Goal: Find specific page/section: Find specific page/section

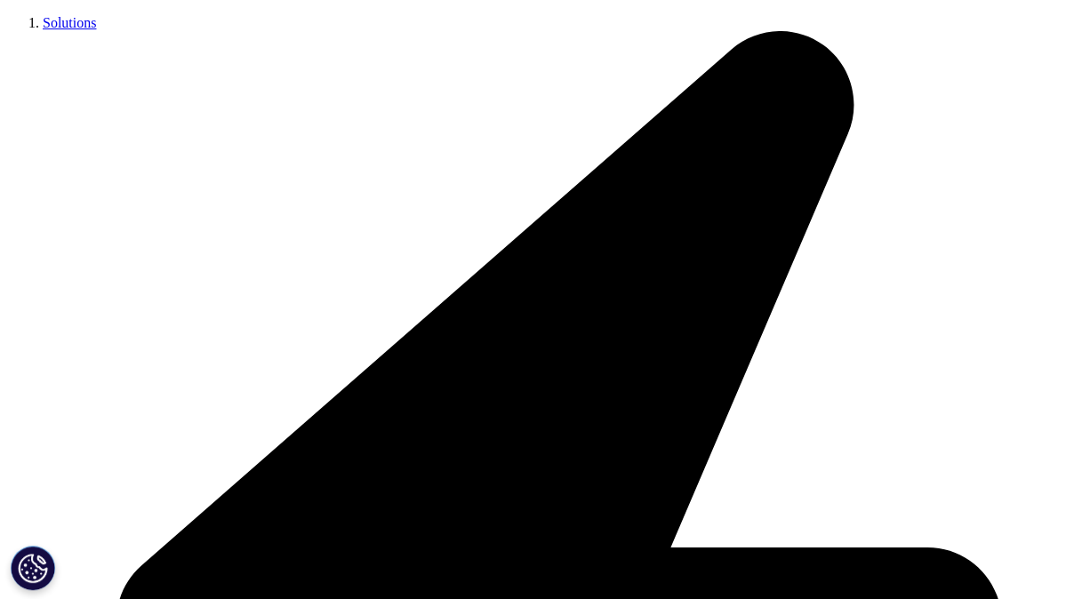
scroll to position [356, 0]
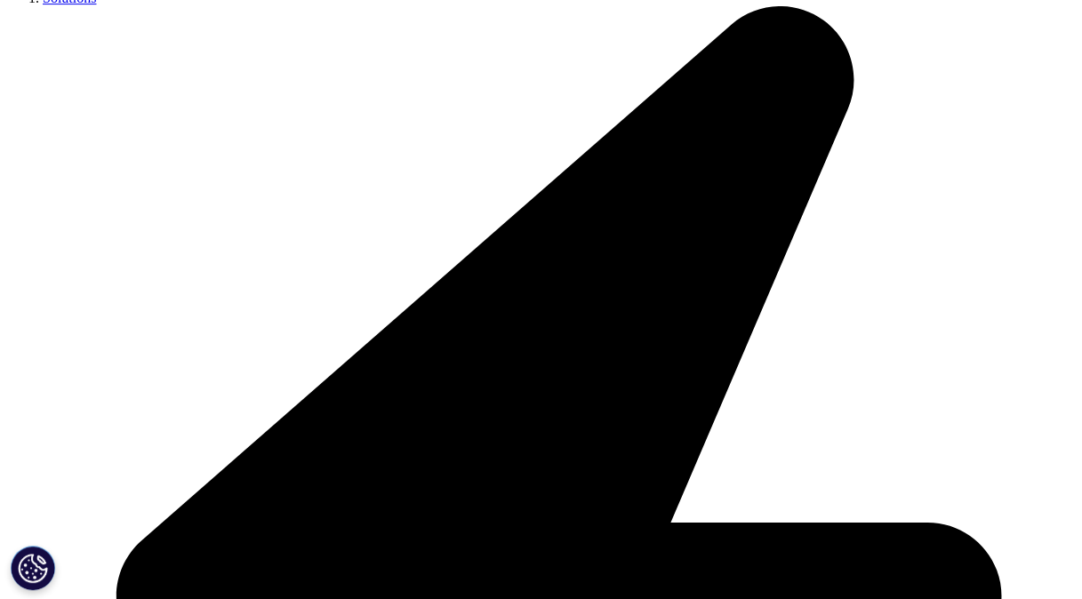
drag, startPoint x: 644, startPoint y: 430, endPoint x: 778, endPoint y: 512, distance: 157.2
drag, startPoint x: 778, startPoint y: 512, endPoint x: 770, endPoint y: 521, distance: 12.0
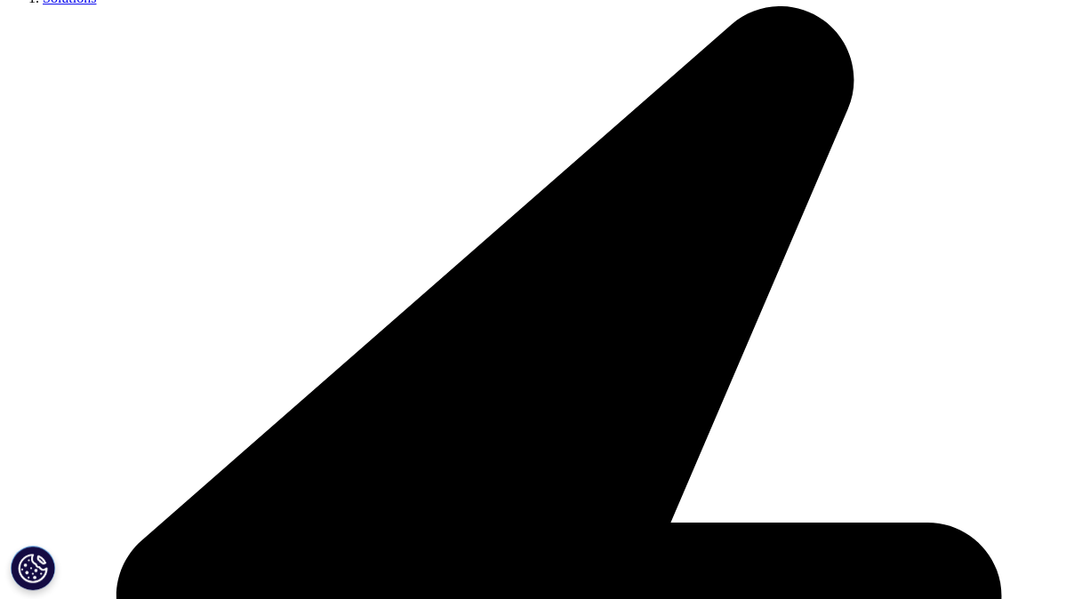
drag, startPoint x: 641, startPoint y: 427, endPoint x: 796, endPoint y: 517, distance: 178.9
drag, startPoint x: 796, startPoint y: 517, endPoint x: 753, endPoint y: 512, distance: 42.9
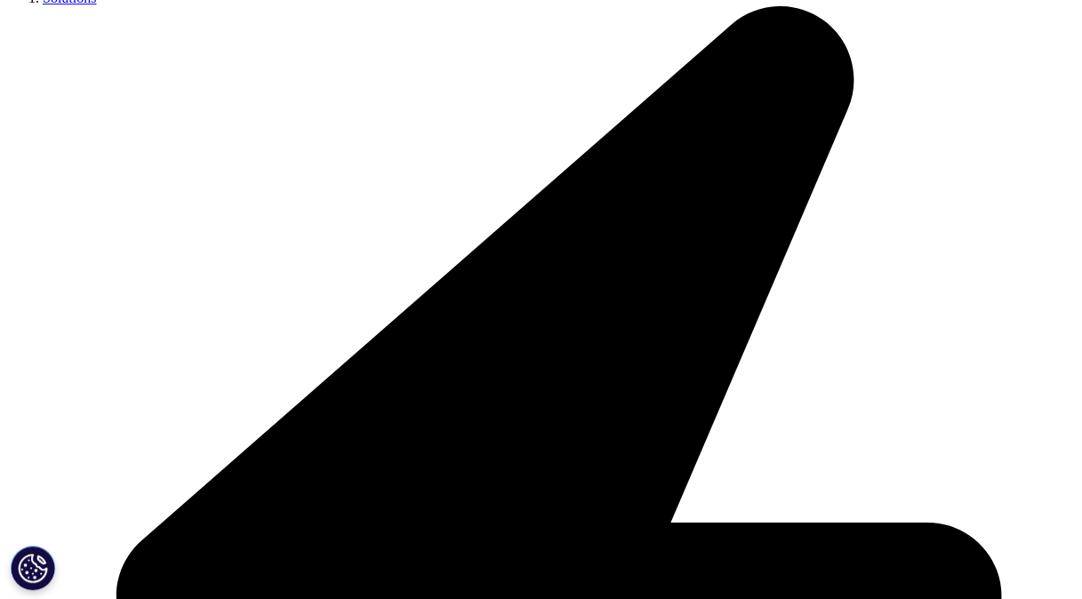
drag, startPoint x: 637, startPoint y: 428, endPoint x: 785, endPoint y: 529, distance: 179.8
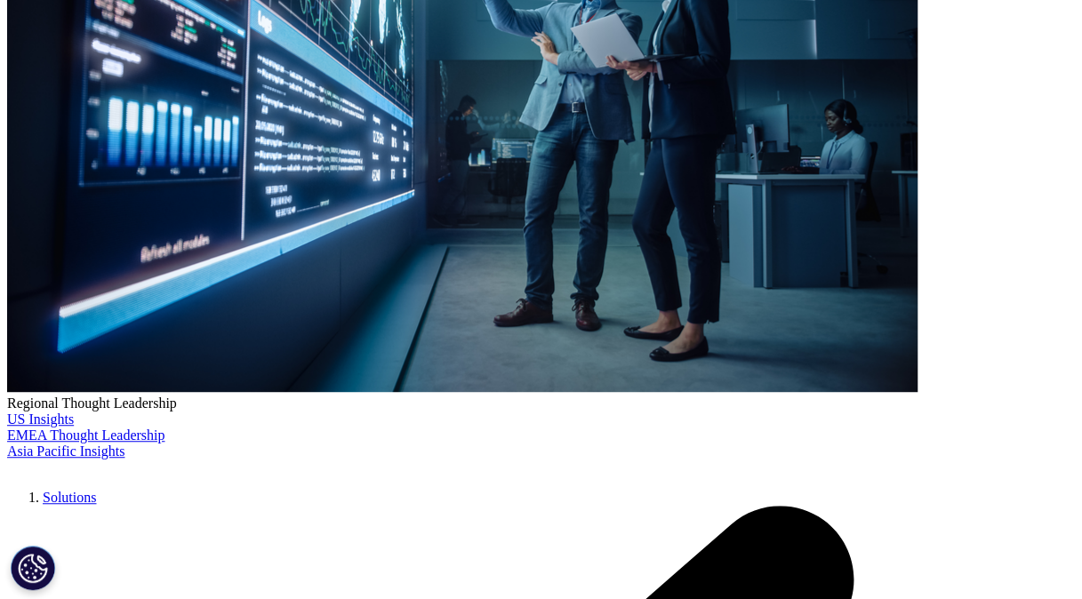
drag, startPoint x: 785, startPoint y: 529, endPoint x: 734, endPoint y: 518, distance: 51.8
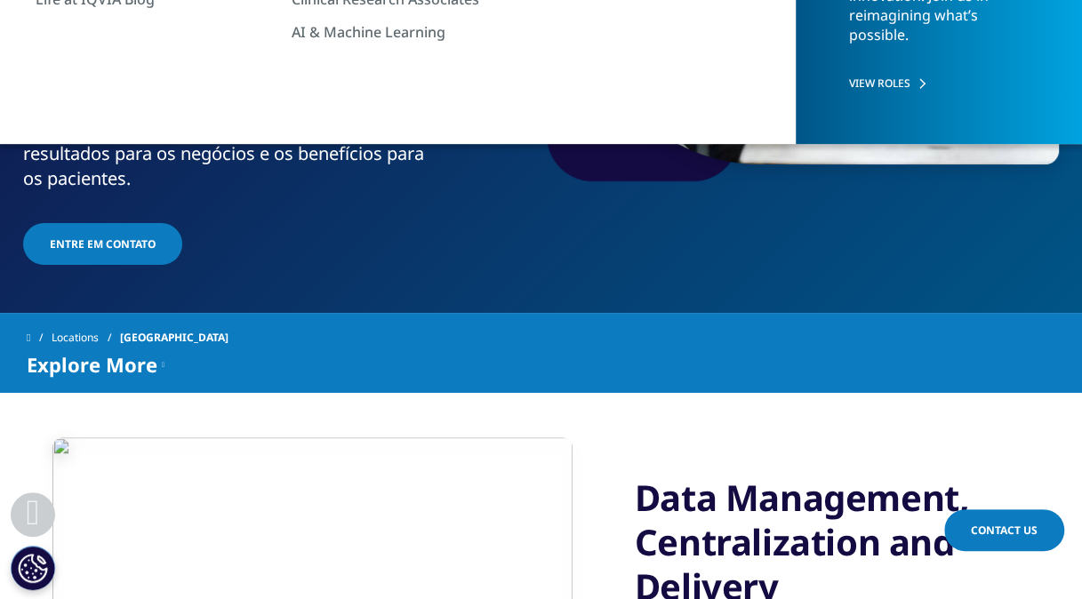
click at [734, 518] on h3 "Data Management, Centralization and Delivery" at bounding box center [850, 542] width 431 height 133
drag, startPoint x: 653, startPoint y: 432, endPoint x: 644, endPoint y: 429, distance: 9.3
click at [651, 476] on h3 "Data Management, Centralization and Delivery" at bounding box center [850, 542] width 431 height 133
click at [641, 476] on h3 "Data Management, Centralization and Delivery" at bounding box center [850, 542] width 431 height 133
drag, startPoint x: 643, startPoint y: 429, endPoint x: 784, endPoint y: 519, distance: 167.9
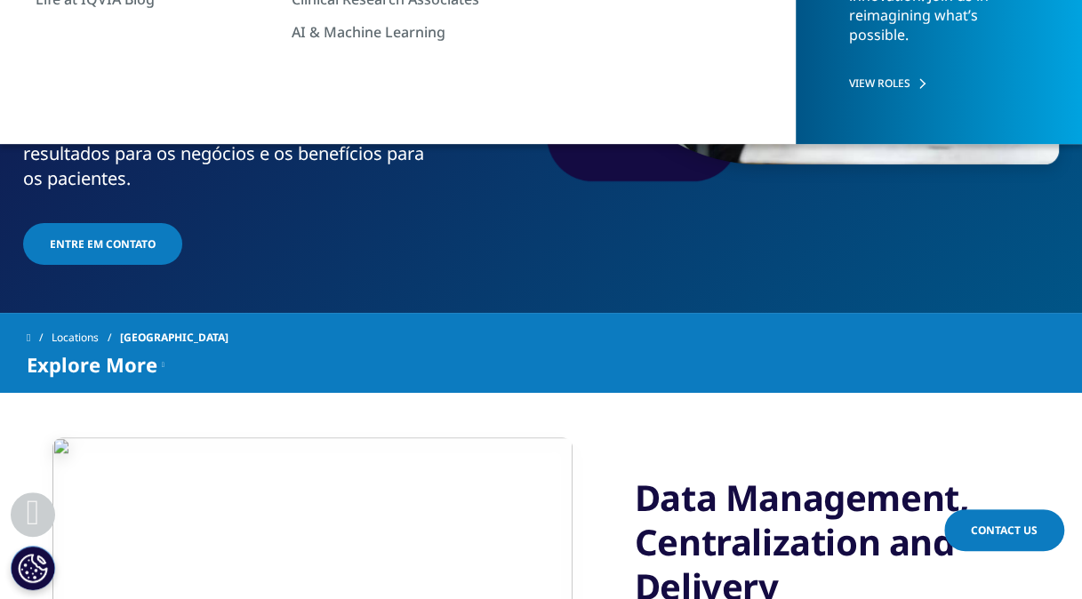
click at [784, 519] on h3 "Data Management, Centralization and Delivery" at bounding box center [850, 542] width 431 height 133
drag, startPoint x: 784, startPoint y: 519, endPoint x: 720, endPoint y: 510, distance: 64.6
click at [720, 510] on h3 "Data Management, Centralization and Delivery" at bounding box center [850, 542] width 431 height 133
click at [661, 476] on h3 "Data Management, Centralization and Delivery" at bounding box center [850, 542] width 431 height 133
drag, startPoint x: 637, startPoint y: 432, endPoint x: 788, endPoint y: 526, distance: 177.3
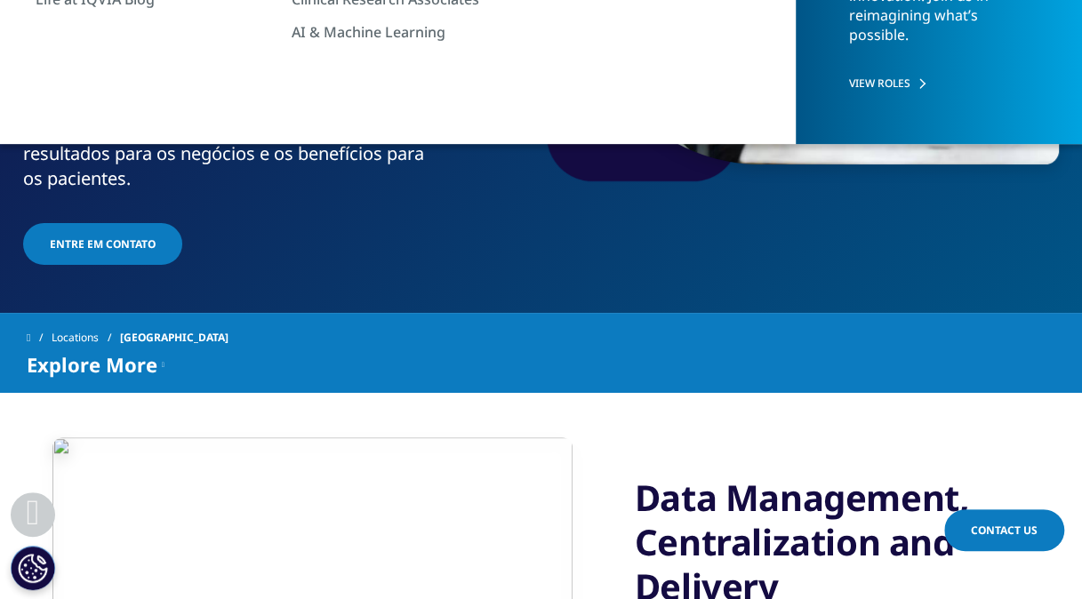
click at [788, 526] on h3 "Data Management, Centralization and Delivery" at bounding box center [850, 542] width 431 height 133
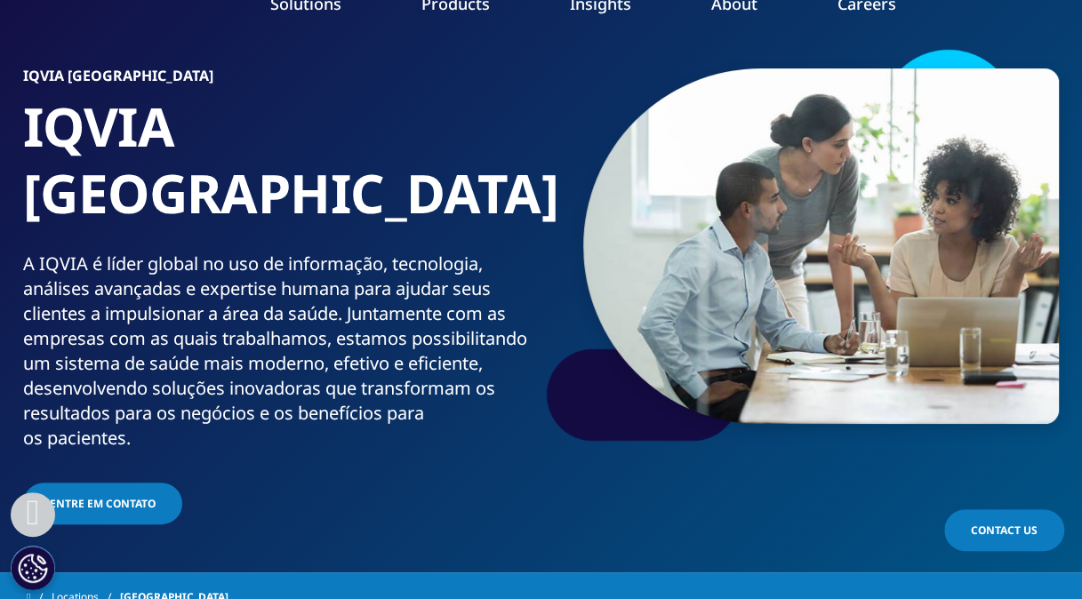
scroll to position [0, 0]
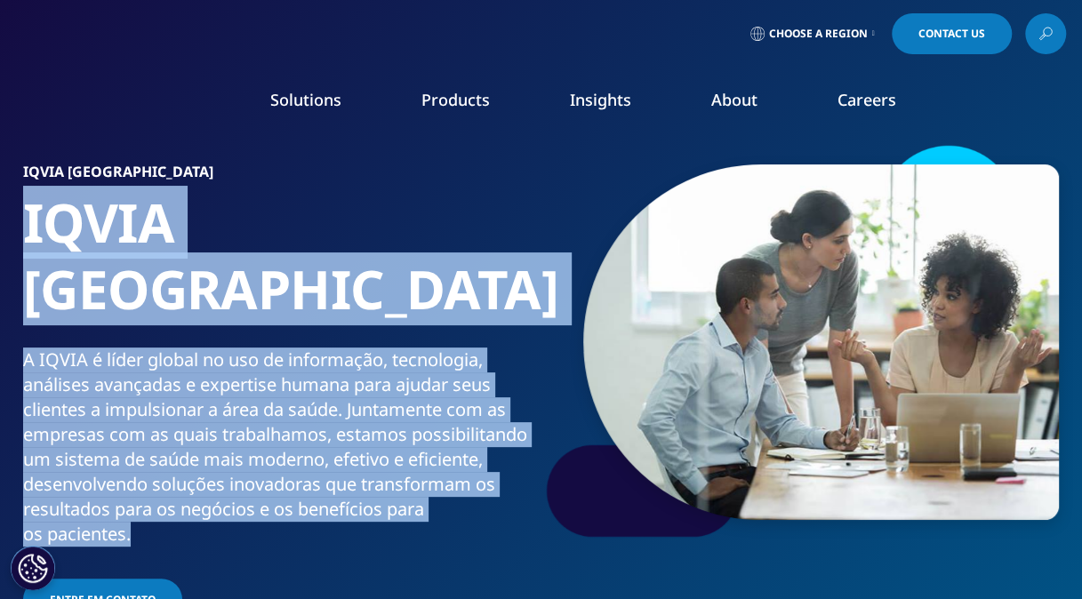
drag, startPoint x: 28, startPoint y: 224, endPoint x: 324, endPoint y: 464, distance: 381.1
click at [324, 464] on div "IQVIA Brasil IQVIA Brasil A IQVIA é líder global no uso de informação, tecnolog…" at bounding box center [283, 394] width 520 height 460
click at [144, 451] on div "A IQVIA é líder global no uso de informação, tecnologia, análises avançadas e e…" at bounding box center [278, 447] width 511 height 199
click at [134, 473] on div "A IQVIA é líder global no uso de informação, tecnologia, análises avançadas e e…" at bounding box center [278, 447] width 511 height 199
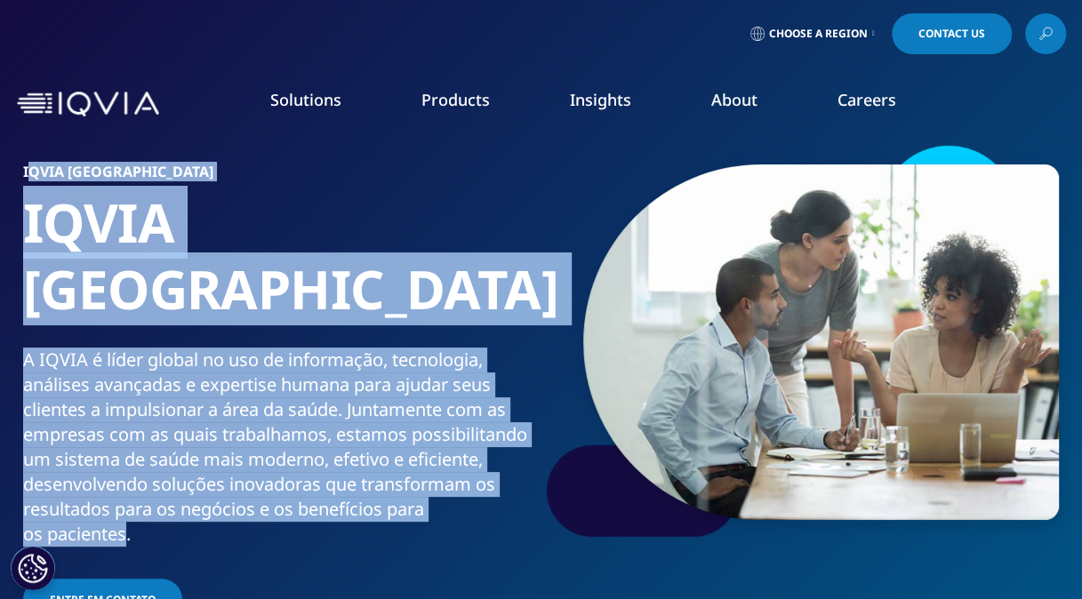
drag, startPoint x: 128, startPoint y: 468, endPoint x: 26, endPoint y: 169, distance: 315.7
click at [26, 169] on div "IQVIA Brasil IQVIA Brasil A IQVIA é líder global no uso de informação, tecnolog…" at bounding box center [283, 394] width 520 height 460
drag, startPoint x: 26, startPoint y: 169, endPoint x: 204, endPoint y: 349, distance: 254.0
click at [204, 349] on div "A IQVIA é líder global no uso de informação, tecnologia, análises avançadas e e…" at bounding box center [278, 447] width 511 height 199
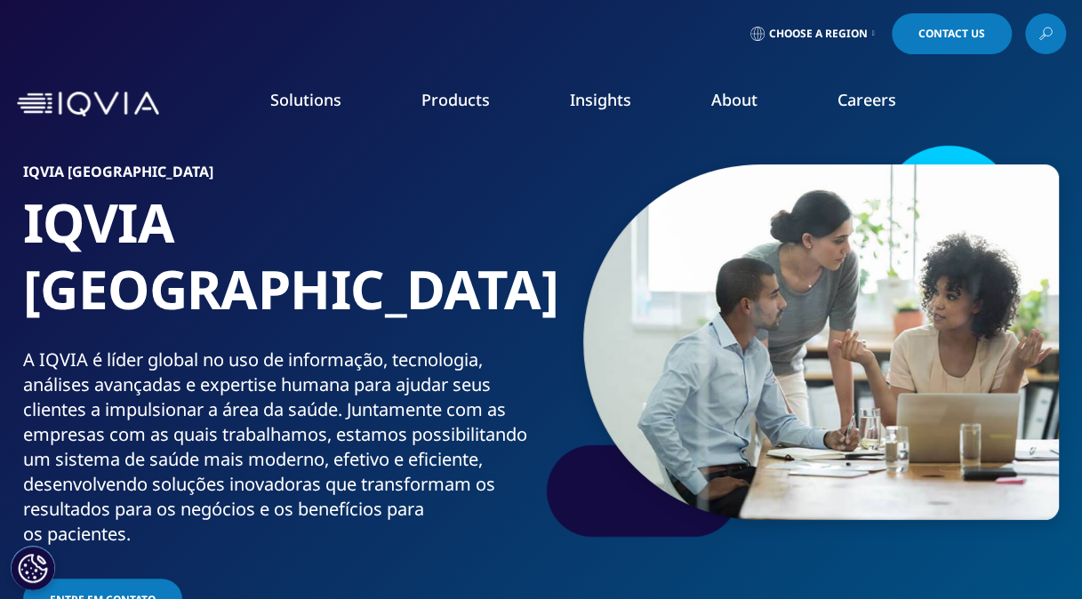
click at [23, 171] on h6 "IQVIA Brasil" at bounding box center [278, 176] width 511 height 25
click at [31, 172] on h6 "IQVIA Brasil" at bounding box center [278, 176] width 511 height 25
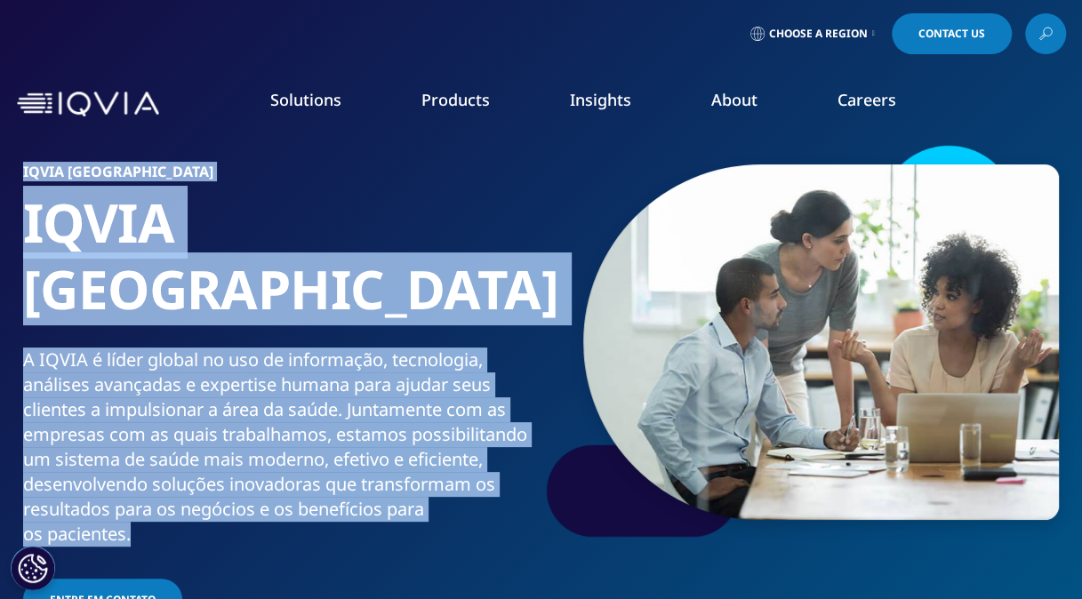
drag, startPoint x: 24, startPoint y: 172, endPoint x: 152, endPoint y: 469, distance: 324.2
click at [152, 469] on div "IQVIA Brasil IQVIA Brasil A IQVIA é líder global no uso de informação, tecnolog…" at bounding box center [283, 394] width 520 height 460
drag, startPoint x: 152, startPoint y: 469, endPoint x: 161, endPoint y: 468, distance: 9.1
click at [161, 468] on div "A IQVIA é líder global no uso de informação, tecnologia, análises avançadas e e…" at bounding box center [278, 447] width 511 height 199
click at [132, 469] on div "A IQVIA é líder global no uso de informação, tecnologia, análises avançadas e e…" at bounding box center [278, 447] width 511 height 199
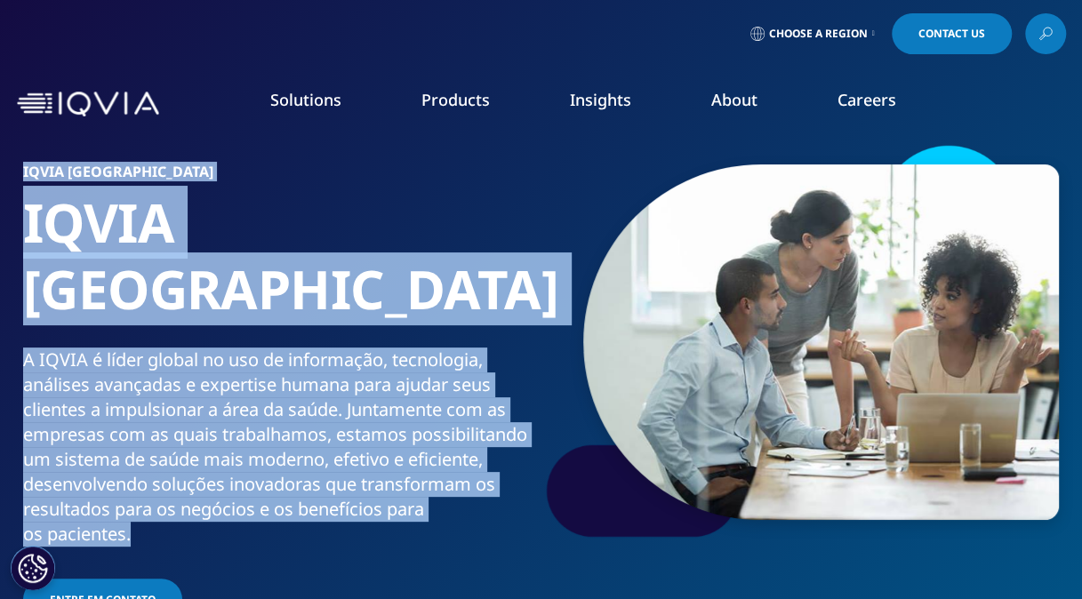
drag, startPoint x: 131, startPoint y: 471, endPoint x: 15, endPoint y: 166, distance: 326.1
click at [15, 166] on section "IQVIA Brasil IQVIA Brasil A IQVIA é líder global no uso de informação, tecnolog…" at bounding box center [541, 334] width 1082 height 669
drag, startPoint x: 15, startPoint y: 166, endPoint x: 117, endPoint y: 353, distance: 212.9
click at [117, 353] on div "A IQVIA é líder global no uso de informação, tecnologia, análises avançadas e e…" at bounding box center [278, 447] width 511 height 199
click at [132, 386] on div "A IQVIA é líder global no uso de informação, tecnologia, análises avançadas e e…" at bounding box center [278, 447] width 511 height 199
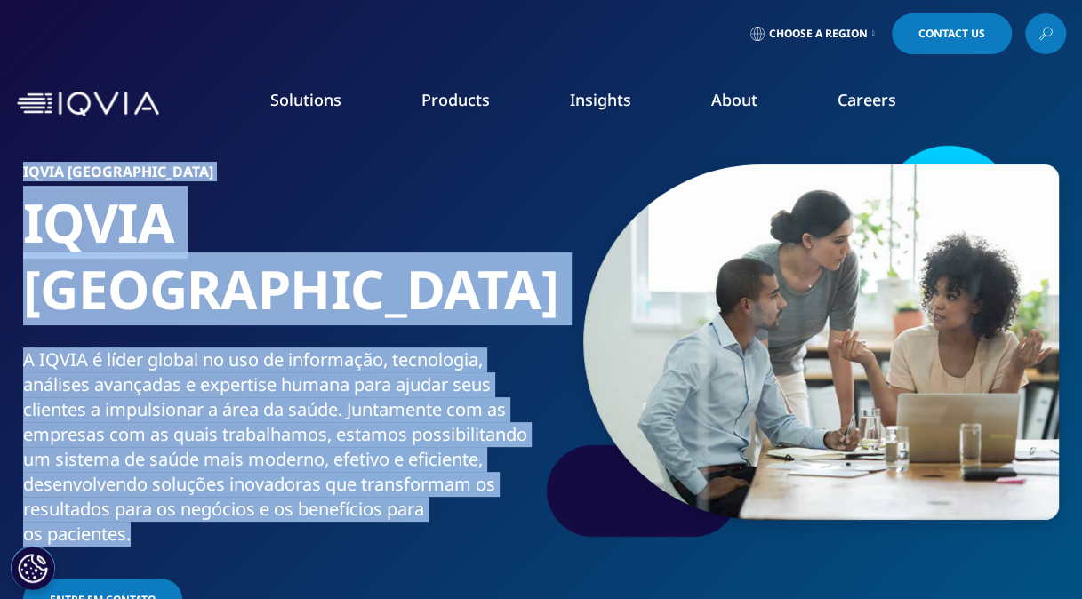
click at [73, 348] on div "A IQVIA é líder global no uso de informação, tecnologia, análises avançadas e e…" at bounding box center [278, 447] width 511 height 199
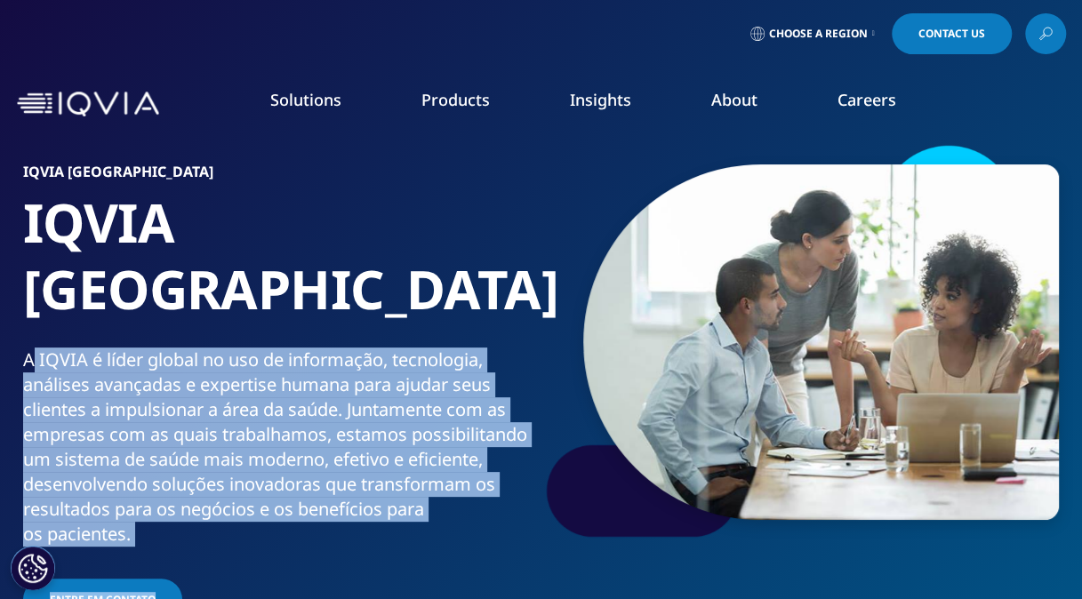
drag, startPoint x: 31, startPoint y: 292, endPoint x: 200, endPoint y: 482, distance: 254.4
click at [200, 482] on div "IQVIA Brasil IQVIA Brasil A IQVIA é líder global no uso de informação, tecnolog…" at bounding box center [283, 394] width 520 height 460
drag, startPoint x: 200, startPoint y: 482, endPoint x: 180, endPoint y: 478, distance: 19.9
click at [190, 478] on div "A IQVIA é líder global no uso de informação, tecnologia, análises avançadas e e…" at bounding box center [278, 447] width 511 height 199
click at [133, 473] on div "A IQVIA é líder global no uso de informação, tecnologia, análises avançadas e e…" at bounding box center [278, 447] width 511 height 199
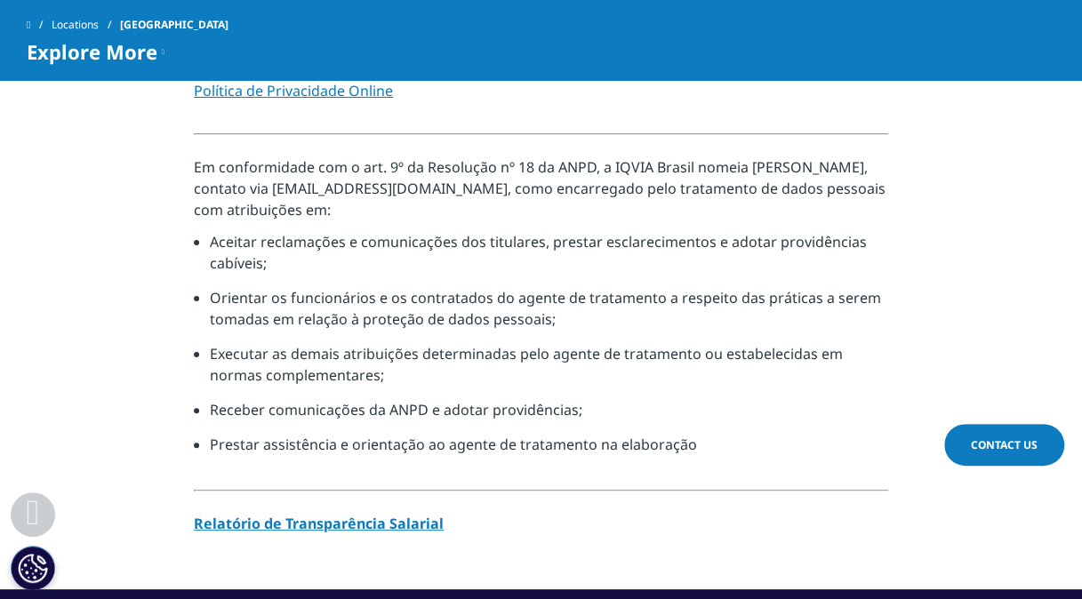
scroll to position [1600, 0]
